Goal: Feedback & Contribution: Submit feedback/report problem

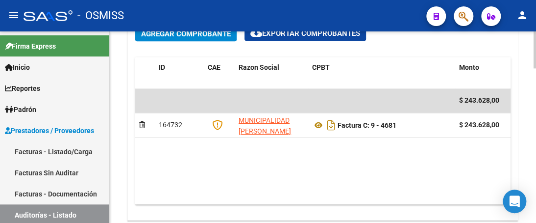
scroll to position [526, 0]
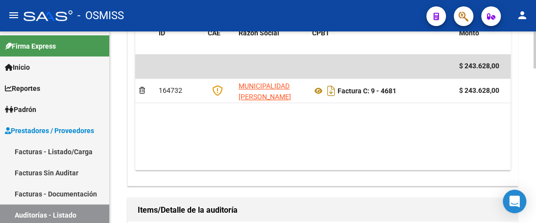
click at [530, 156] on div "arrow_back Editar 20262 cloud_download Generar informe ESTA AUDITORÍA ESTÁ ABIE…" at bounding box center [324, 3] width 429 height 994
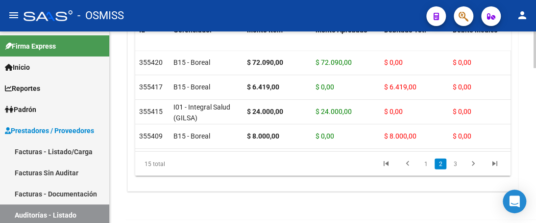
scroll to position [767, 0]
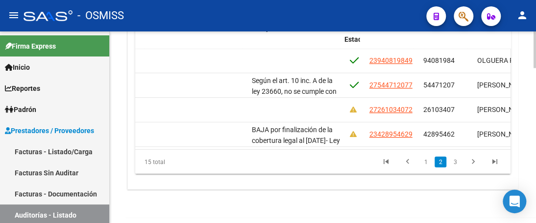
scroll to position [147, 682]
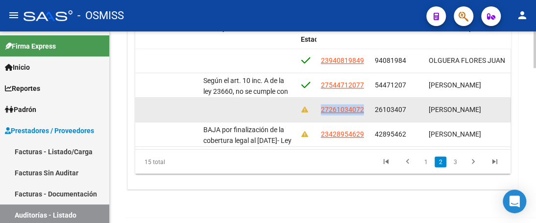
drag, startPoint x: 319, startPoint y: 109, endPoint x: 364, endPoint y: 109, distance: 45.6
click at [364, 109] on datatable-body-cell "27261034072" at bounding box center [344, 110] width 54 height 24
copy span "27261034072"
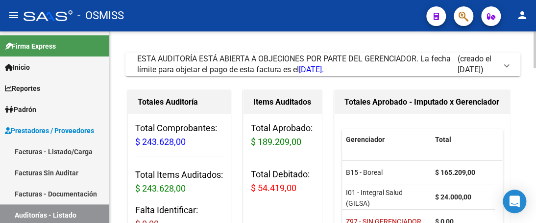
scroll to position [0, 0]
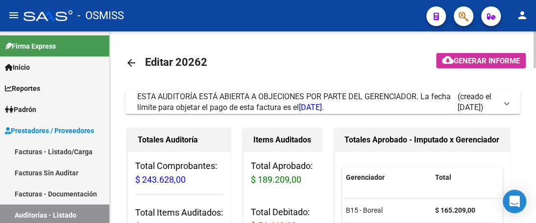
click at [536, 34] on html "menu - OSMISS person Firma Express Inicio Calendario SSS Instructivos Contacto …" at bounding box center [268, 111] width 536 height 223
click at [506, 102] on span at bounding box center [507, 102] width 4 height 11
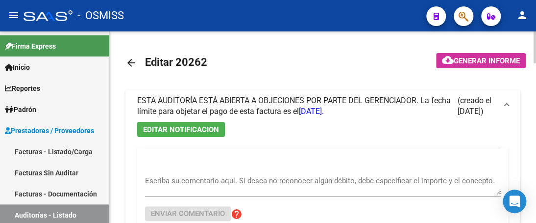
click at [161, 185] on textarea "Escriba su comentario aquí. Si desea no reconocer algún débito, debe especifica…" at bounding box center [323, 185] width 356 height 20
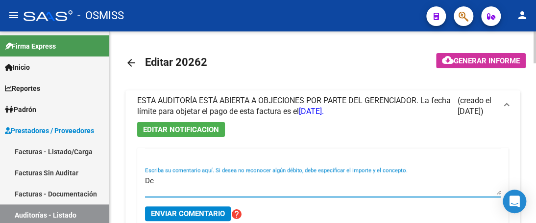
type textarea "D"
type textarea "S"
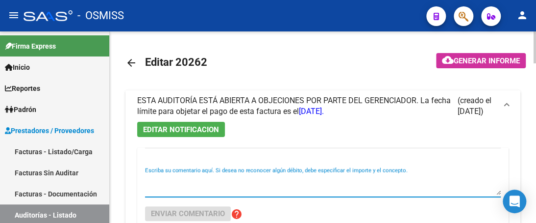
click at [155, 190] on textarea "Escriba su comentario aquí. Si desea no reconocer algún débito, debe especifica…" at bounding box center [323, 185] width 356 height 20
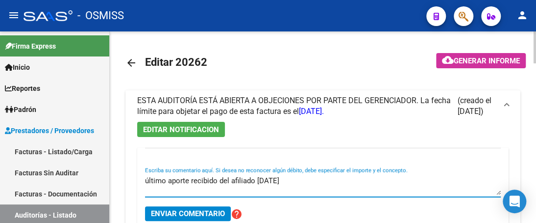
click at [145, 180] on textarea "último aporte recibido del afiliado marzo 2025" at bounding box center [323, 185] width 356 height 20
click at [368, 175] on textarea "Prestación 15/07/25, último aporte recibido del afiliado marzo 2025" at bounding box center [323, 185] width 356 height 20
type textarea "Prestación 15/07/25, último aporte recibido del afiliado marzo 2025, se debita"
click at [179, 211] on span "Enviar comentario" at bounding box center [188, 213] width 74 height 9
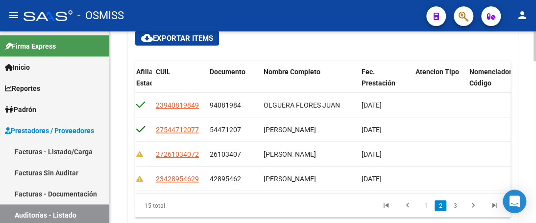
scroll to position [981, 0]
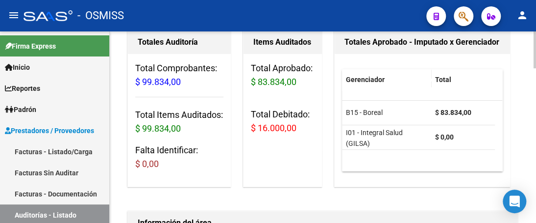
scroll to position [98, 0]
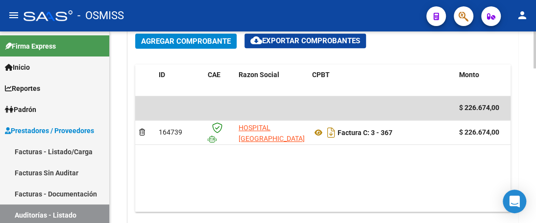
scroll to position [490, 0]
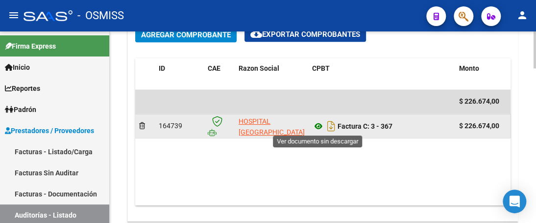
click at [320, 125] on icon at bounding box center [318, 126] width 13 height 12
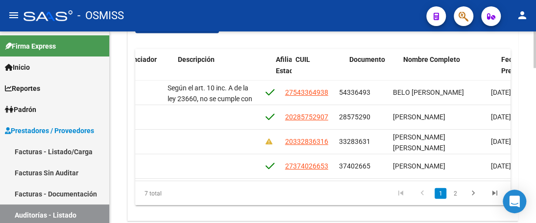
scroll to position [0, 754]
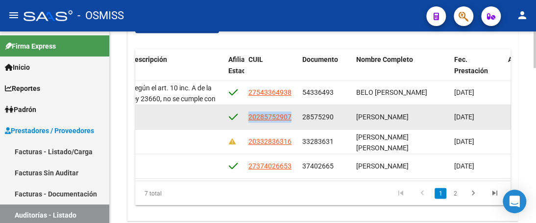
drag, startPoint x: 249, startPoint y: 114, endPoint x: 297, endPoint y: 117, distance: 48.7
click at [297, 117] on datatable-body-cell "20285752907" at bounding box center [272, 117] width 54 height 24
copy span "20285752907"
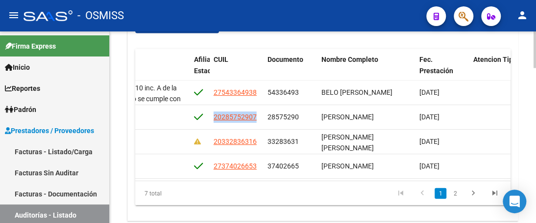
scroll to position [0, 790]
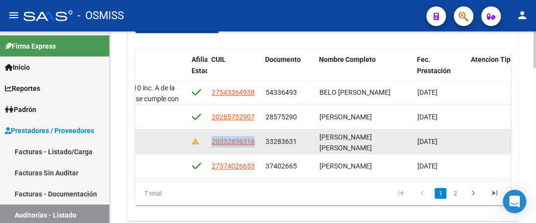
drag, startPoint x: 212, startPoint y: 142, endPoint x: 257, endPoint y: 145, distance: 45.2
click at [257, 145] on div "20332836316" at bounding box center [235, 141] width 46 height 11
copy span "20332836316"
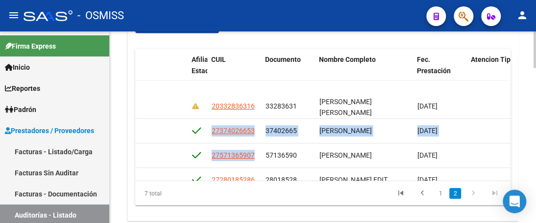
scroll to position [82, 790]
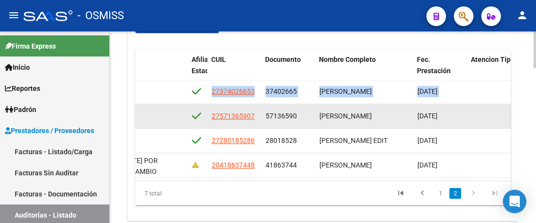
drag, startPoint x: 209, startPoint y: 164, endPoint x: 248, endPoint y: 97, distance: 78.0
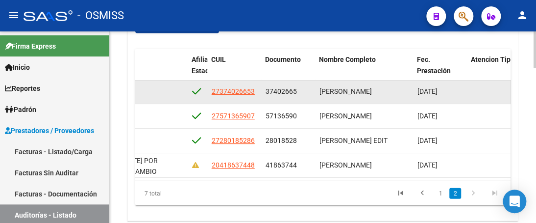
click at [211, 83] on datatable-body-cell "27374026653" at bounding box center [235, 91] width 54 height 24
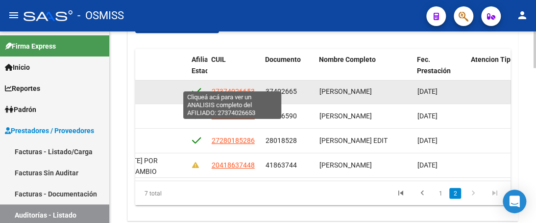
scroll to position [0, 790]
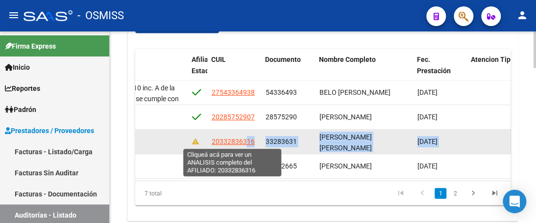
drag, startPoint x: 211, startPoint y: 83, endPoint x: 242, endPoint y: 136, distance: 61.6
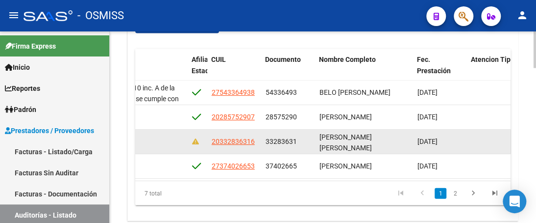
click at [206, 142] on datatable-body-cell at bounding box center [198, 141] width 20 height 24
drag, startPoint x: 206, startPoint y: 142, endPoint x: 257, endPoint y: 145, distance: 51.6
click at [257, 145] on div "355453 I01 - Integral Salud (GILSA) $ 35.048,00 $ 35.048,00 $ 0,00 $ 0,00 $ 0,0…" at bounding box center [124, 141] width 1559 height 25
copy div "20332836316"
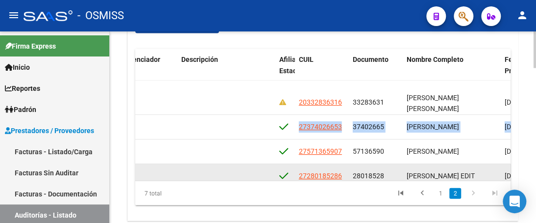
scroll to position [69, 703]
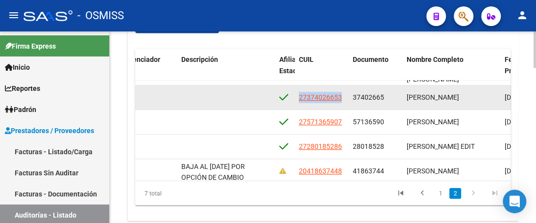
drag, startPoint x: 299, startPoint y: 164, endPoint x: 342, endPoint y: 97, distance: 80.0
click at [342, 97] on div "27374026653" at bounding box center [322, 97] width 46 height 11
copy span "27374026653"
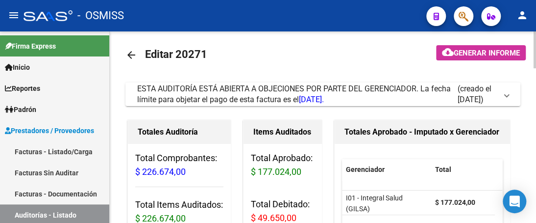
scroll to position [0, 0]
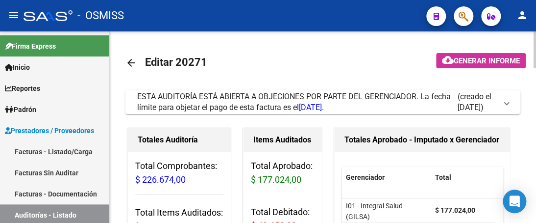
click at [535, 33] on div at bounding box center [535, 49] width 2 height 37
click at [510, 103] on mat-expansion-panel-header "ESTA AUDITORÍA ESTÁ ABIERTA A OBJECIONES POR PARTE DEL GERENCIADOR. La fecha lí…" at bounding box center [323, 102] width 395 height 24
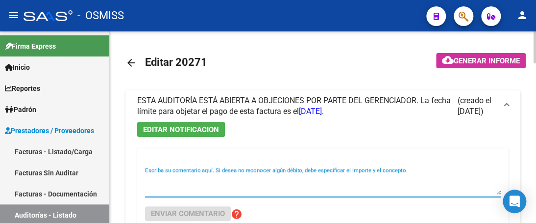
click at [224, 189] on textarea "Escriba su comentario aquí. Si desea no reconocer algún débito, debe especifica…" at bounding box center [323, 185] width 356 height 20
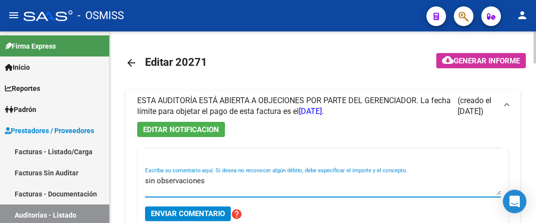
type textarea "sin observaciones"
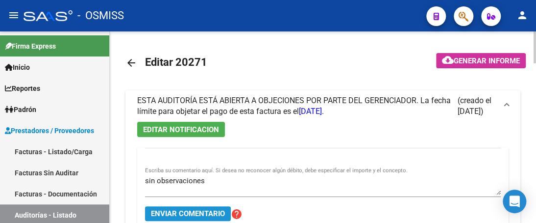
click at [210, 213] on span "Enviar comentario" at bounding box center [188, 213] width 74 height 9
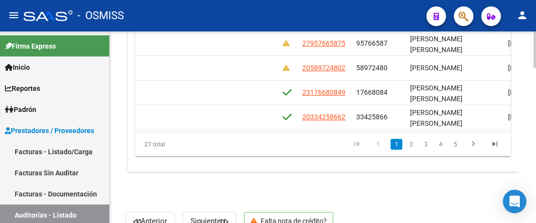
scroll to position [0, 736]
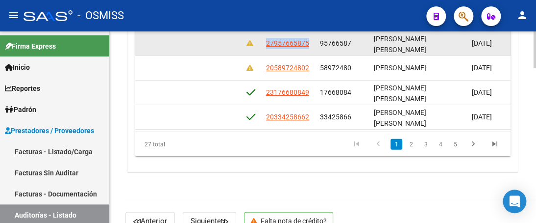
drag, startPoint x: 266, startPoint y: 43, endPoint x: 311, endPoint y: 41, distance: 45.2
click at [311, 41] on div "27957665875" at bounding box center [289, 43] width 46 height 11
copy span "27957665875"
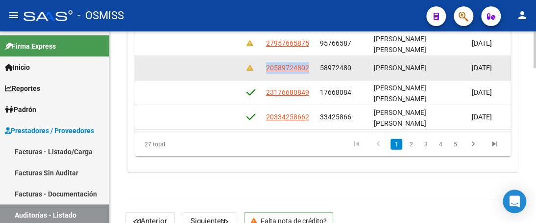
drag, startPoint x: 266, startPoint y: 68, endPoint x: 312, endPoint y: 70, distance: 45.6
click at [312, 70] on datatable-body-cell "20589724802" at bounding box center [289, 68] width 54 height 24
copy span "20589724802"
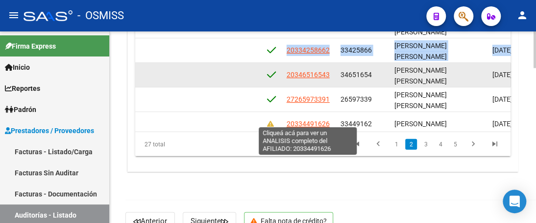
scroll to position [73, 715]
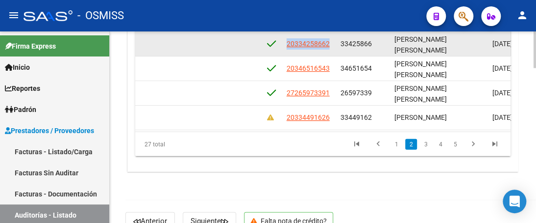
drag, startPoint x: 287, startPoint y: 116, endPoint x: 330, endPoint y: 43, distance: 84.6
click at [330, 43] on div "20334258662" at bounding box center [310, 43] width 46 height 11
copy span "20334258662"
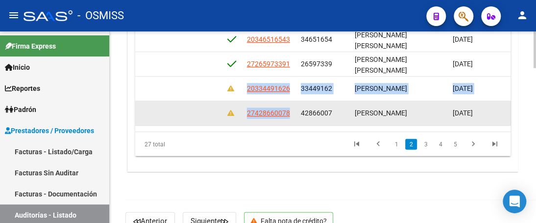
scroll to position [121, 755]
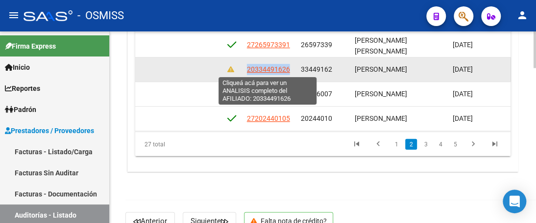
drag, startPoint x: 246, startPoint y: 115, endPoint x: 288, endPoint y: 71, distance: 61.0
click at [288, 71] on span "20334491626" at bounding box center [268, 70] width 43 height 8
copy span "20334491626"
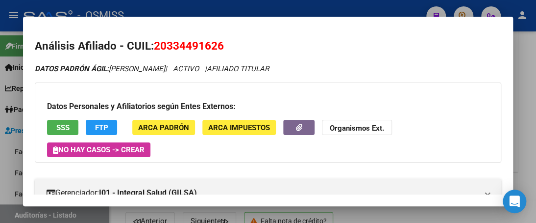
click at [318, 6] on div at bounding box center [268, 111] width 536 height 223
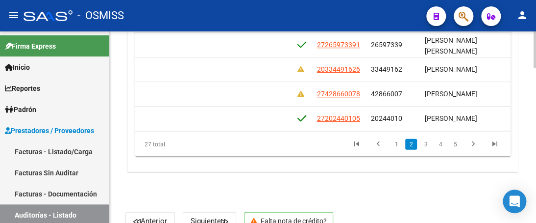
scroll to position [121, 690]
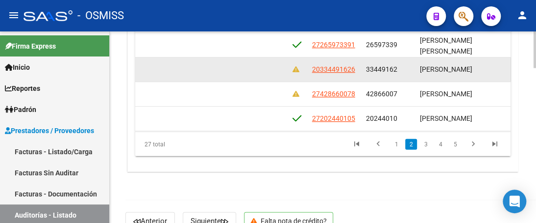
drag, startPoint x: 310, startPoint y: 69, endPoint x: 357, endPoint y: 68, distance: 46.6
click at [357, 68] on datatable-body-cell "20334491626" at bounding box center [335, 70] width 54 height 24
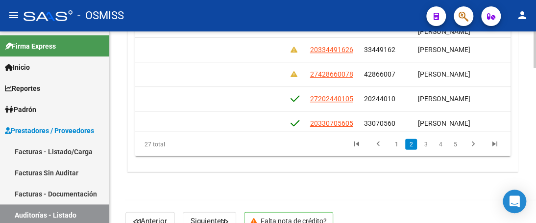
scroll to position [140, 712]
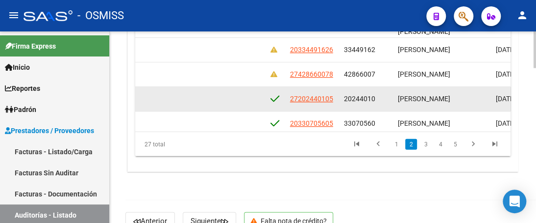
drag, startPoint x: 290, startPoint y: 97, endPoint x: 334, endPoint y: 98, distance: 43.7
click at [334, 98] on div "27202440105" at bounding box center [313, 99] width 46 height 11
copy span "27202440105"
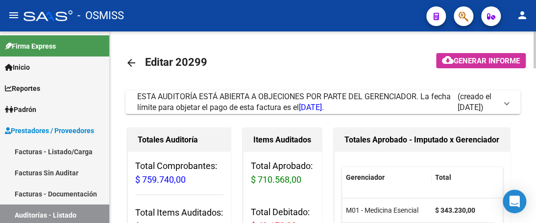
click at [505, 101] on span at bounding box center [507, 102] width 4 height 11
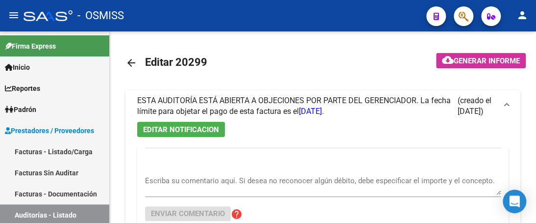
click at [189, 186] on textarea "Escriba su comentario aquí. Si desea no reconocer algún débito, debe especifica…" at bounding box center [323, 185] width 356 height 20
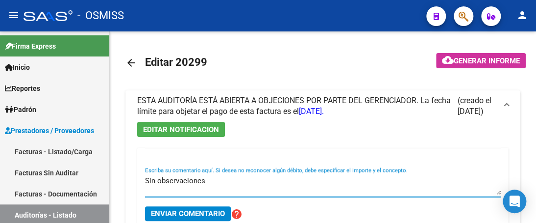
type textarea "Sin observaciones"
click at [197, 213] on span "Enviar comentario" at bounding box center [188, 213] width 74 height 9
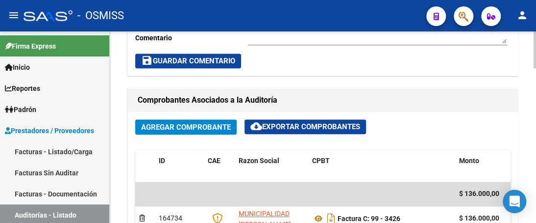
scroll to position [441, 0]
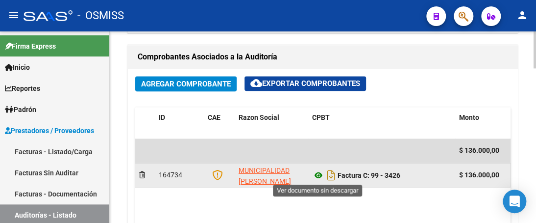
click at [318, 173] on icon at bounding box center [318, 175] width 13 height 12
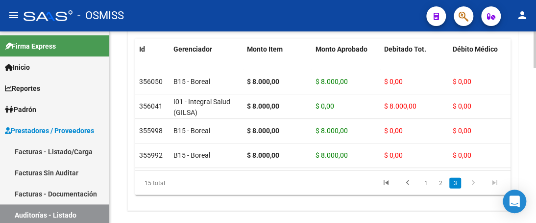
scroll to position [756, 0]
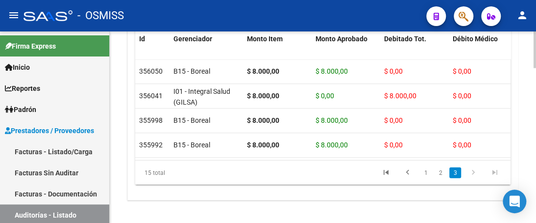
click at [534, 180] on div at bounding box center [535, 195] width 2 height 37
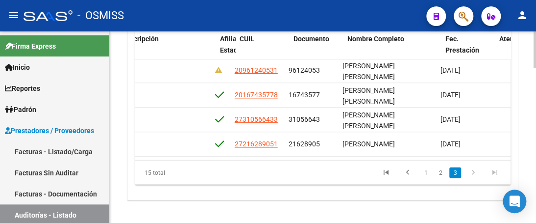
scroll to position [278, 776]
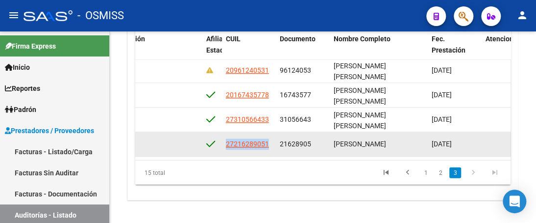
drag, startPoint x: 225, startPoint y: 135, endPoint x: 269, endPoint y: 139, distance: 44.8
click at [269, 139] on datatable-body-cell "27216289051" at bounding box center [249, 144] width 54 height 24
copy span "27216289051"
drag, startPoint x: 226, startPoint y: 137, endPoint x: 270, endPoint y: 131, distance: 44.5
click at [270, 139] on div "27216289051" at bounding box center [249, 144] width 46 height 11
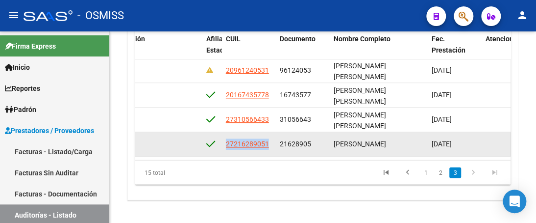
copy span "27216289051"
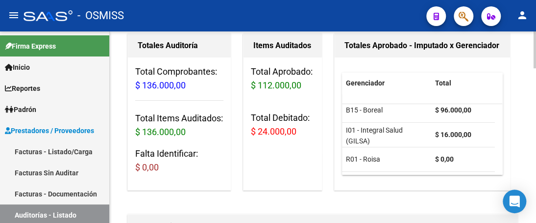
scroll to position [67, 0]
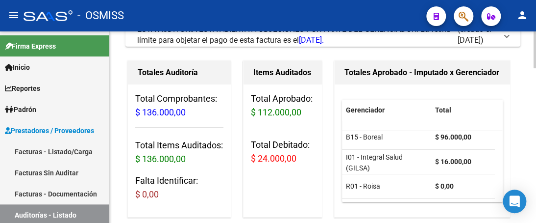
click at [506, 36] on span at bounding box center [507, 34] width 4 height 11
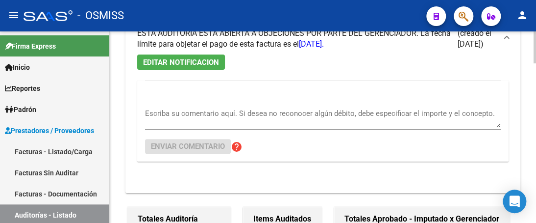
click at [167, 123] on textarea "Escriba su comentario aquí. Si desea no reconocer algún débito, debe especifica…" at bounding box center [323, 118] width 356 height 20
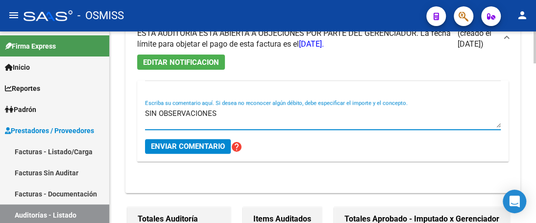
type textarea "SIN OBSERVACIONES"
click at [167, 143] on span "Enviar comentario" at bounding box center [188, 146] width 74 height 9
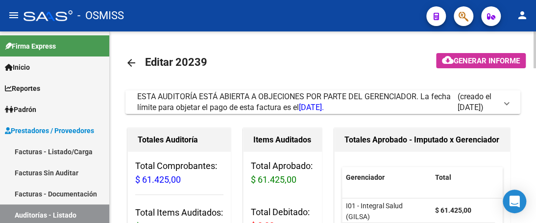
click at [504, 102] on span "ESTA AUDITORÍA ESTÁ ABIERTA A OBJECIONES POR PARTE DEL GERENCIADOR. La fecha lí…" at bounding box center [321, 102] width 368 height 22
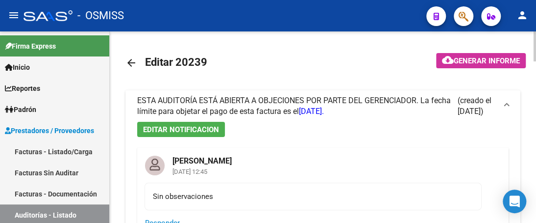
click at [130, 61] on mat-icon "arrow_back" at bounding box center [132, 63] width 12 height 12
click at [131, 62] on mat-icon "arrow_back" at bounding box center [132, 63] width 12 height 12
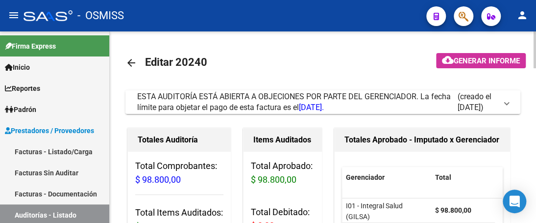
click at [506, 104] on span at bounding box center [507, 102] width 4 height 11
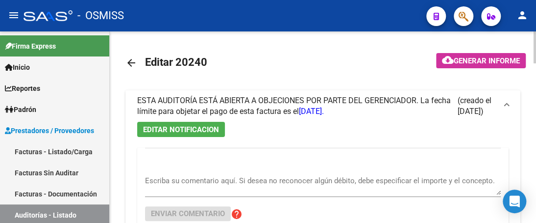
click at [173, 189] on textarea "Escriba su comentario aquí. Si desea no reconocer algún débito, debe especifica…" at bounding box center [323, 185] width 356 height 20
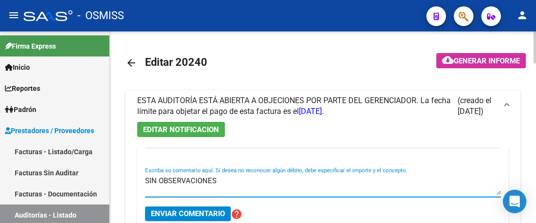
type textarea "SIN OBSERVACIONES"
click at [164, 209] on span "Enviar comentario" at bounding box center [188, 213] width 74 height 9
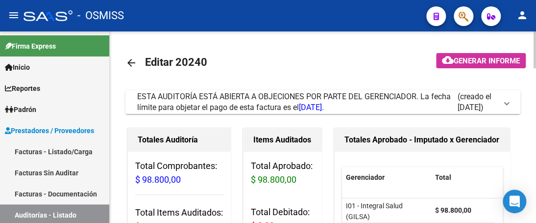
click at [506, 104] on span at bounding box center [507, 102] width 4 height 11
click at [505, 102] on span at bounding box center [507, 102] width 4 height 11
click at [508, 100] on span at bounding box center [507, 102] width 4 height 11
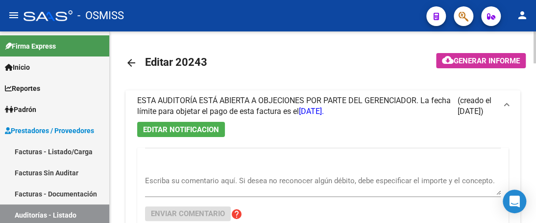
click at [193, 193] on textarea "Escriba su comentario aquí. Si desea no reconocer algún débito, debe especifica…" at bounding box center [323, 185] width 356 height 20
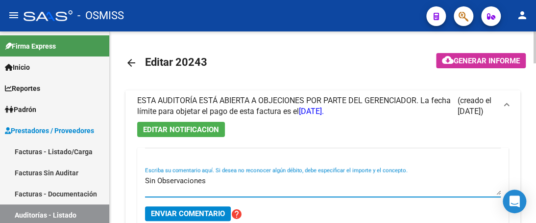
drag, startPoint x: 212, startPoint y: 180, endPoint x: 142, endPoint y: 184, distance: 70.2
click at [142, 184] on div "Sin Observaciones Escriba su comentario aquí. Si desea no reconocer algún débit…" at bounding box center [323, 188] width 372 height 81
click at [160, 179] on textarea "Sin Observaciones" at bounding box center [323, 185] width 356 height 20
drag, startPoint x: 208, startPoint y: 178, endPoint x: 116, endPoint y: 178, distance: 92.2
click at [131, 182] on div "EDITAR NOTIFICACION Sin observaciones Escriba su comentario aquí. Si desea no r…" at bounding box center [323, 191] width 395 height 138
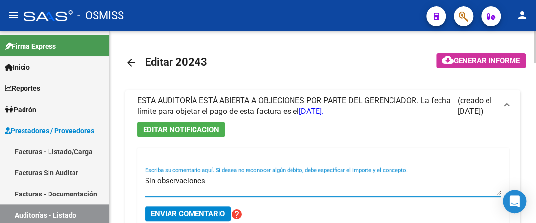
click at [235, 192] on textarea "Sin observaciones" at bounding box center [323, 185] width 356 height 20
type textarea "Sin observaciones"
click at [204, 214] on span "Enviar comentario" at bounding box center [188, 213] width 74 height 9
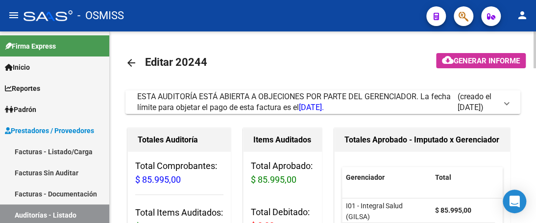
click at [506, 103] on span at bounding box center [507, 102] width 4 height 11
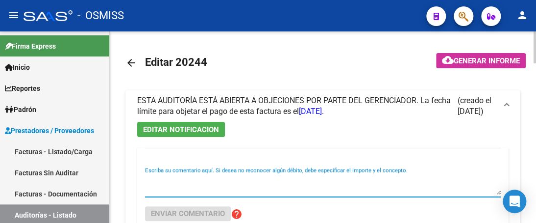
click at [204, 189] on textarea "Escriba su comentario aquí. Si desea no reconocer algún débito, debe especifica…" at bounding box center [323, 185] width 356 height 20
paste textarea "Sin observaciones"
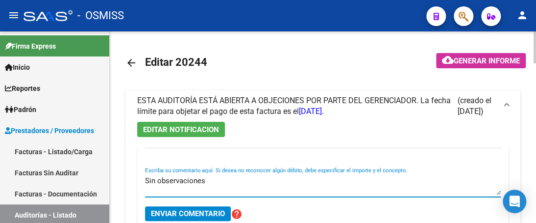
type textarea "Sin observaciones"
click at [165, 211] on span "Enviar comentario" at bounding box center [188, 213] width 74 height 9
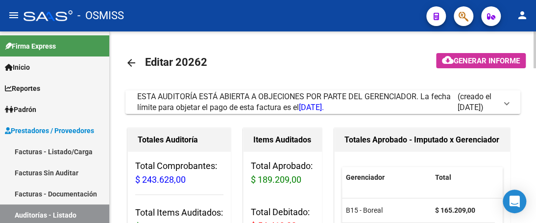
click at [504, 102] on span "ESTA AUDITORÍA ESTÁ ABIERTA A OBJECIONES POR PARTE DEL GERENCIADOR. La fecha lí…" at bounding box center [321, 102] width 368 height 22
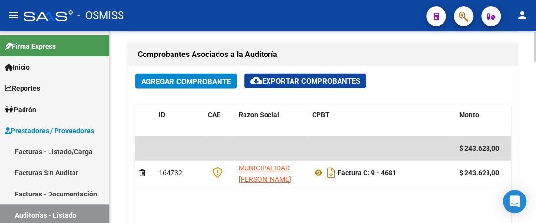
scroll to position [687, 0]
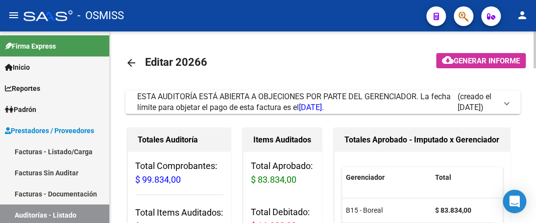
click at [508, 102] on span at bounding box center [507, 102] width 4 height 11
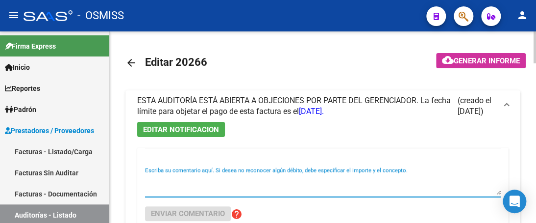
click at [210, 185] on textarea "Escriba su comentario aquí. Si desea no reconocer algún débito, debe especifica…" at bounding box center [323, 185] width 356 height 20
paste textarea "Sin observaciones"
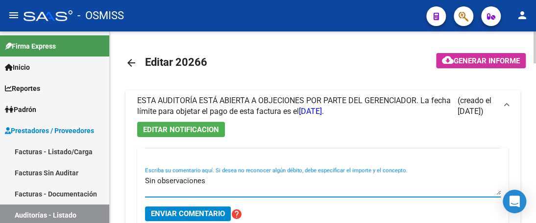
type textarea "Sin observaciones"
click at [168, 215] on span "Enviar comentario" at bounding box center [188, 213] width 74 height 9
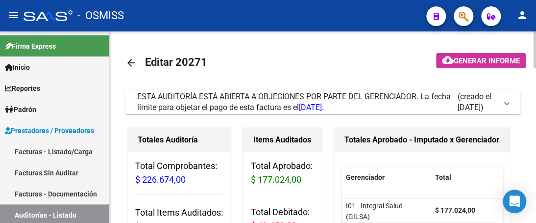
click at [506, 102] on span at bounding box center [507, 102] width 4 height 11
click at [510, 102] on mat-expansion-panel-header "ESTA AUDITORÍA ESTÁ ABIERTA A OBJECIONES POR PARTE DEL GERENCIADOR. La fecha lí…" at bounding box center [323, 102] width 395 height 24
click at [505, 102] on span at bounding box center [507, 102] width 4 height 11
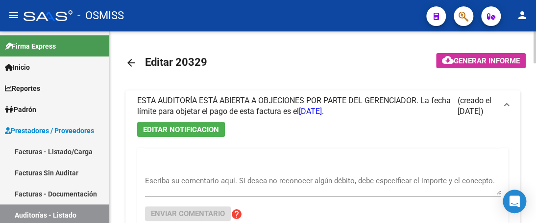
click at [248, 182] on textarea "Escriba su comentario aquí. Si desea no reconocer algún débito, debe especifica…" at bounding box center [323, 185] width 356 height 20
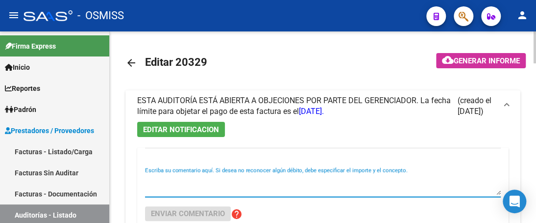
paste textarea "Sin observaciones"
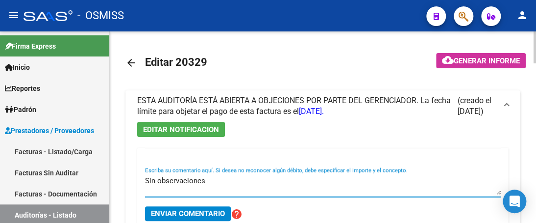
type textarea "Sin observaciones"
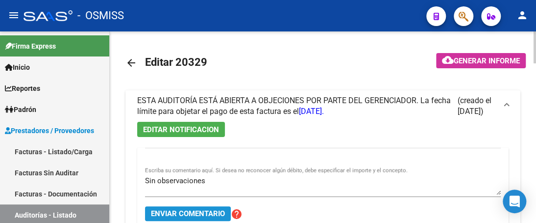
click at [204, 217] on button "Enviar comentario" at bounding box center [188, 213] width 86 height 15
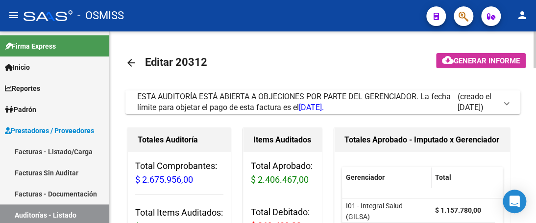
click at [505, 103] on span at bounding box center [507, 102] width 4 height 11
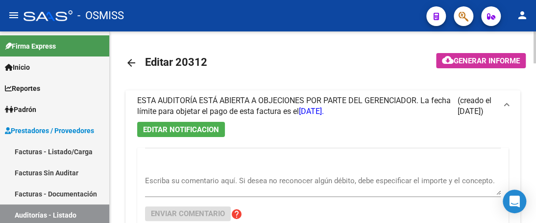
click at [251, 175] on textarea "Escriba su comentario aquí. Si desea no reconocer algún débito, debe especifica…" at bounding box center [323, 185] width 356 height 20
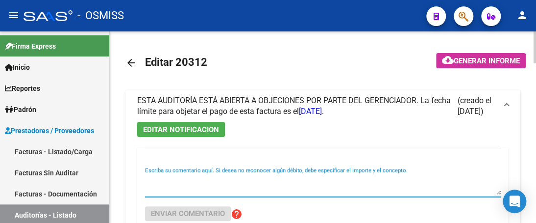
paste textarea "Sin observaciones"
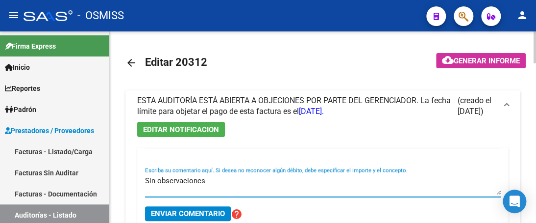
type textarea "Sin observaciones"
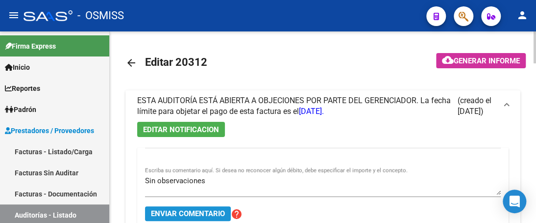
click at [161, 211] on span "Enviar comentario" at bounding box center [188, 213] width 74 height 9
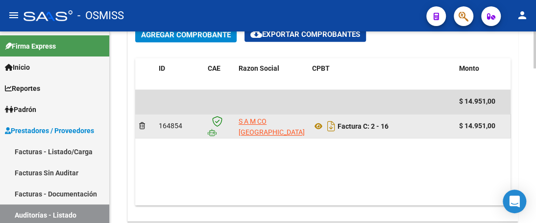
scroll to position [539, 0]
